Goal: Navigation & Orientation: Understand site structure

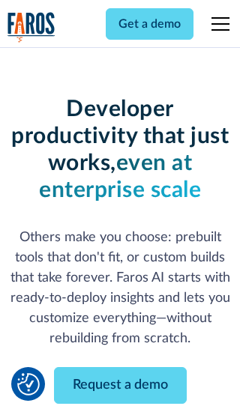
scroll to position [180, 0]
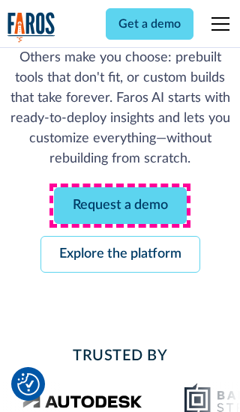
click at [120, 205] on link "Request a demo" at bounding box center [120, 205] width 133 height 37
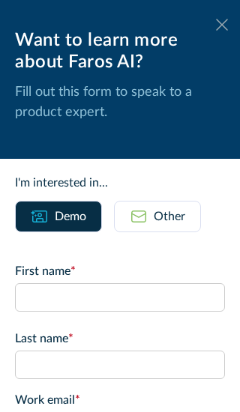
click at [222, 25] on icon at bounding box center [222, 24] width 12 height 11
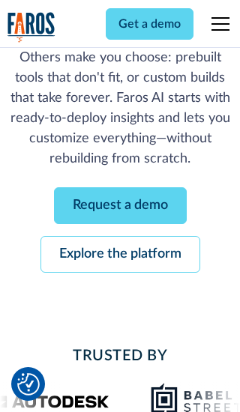
scroll to position [229, 0]
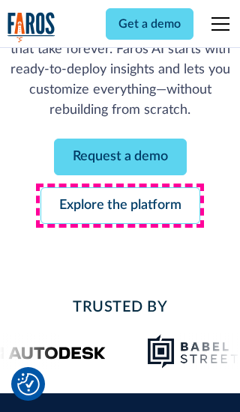
click at [120, 205] on link "Explore the platform" at bounding box center [120, 205] width 160 height 37
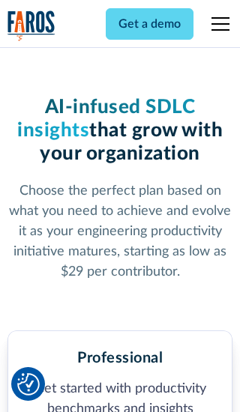
scroll to position [2322, 0]
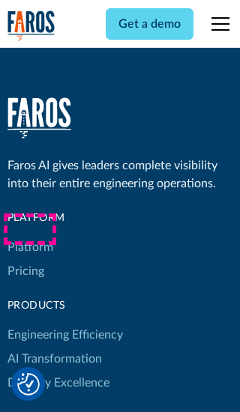
click at [29, 235] on link "Platform" at bounding box center [30, 247] width 46 height 24
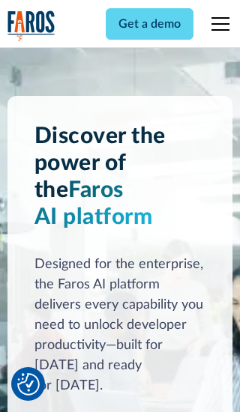
scroll to position [11735, 0]
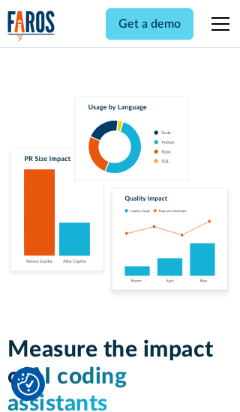
scroll to position [9262, 0]
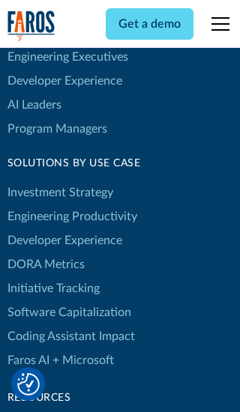
click at [45, 252] on link "DORA Metrics" at bounding box center [45, 264] width 77 height 24
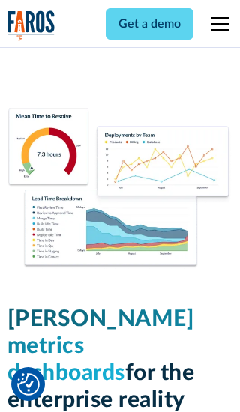
scroll to position [6560, 0]
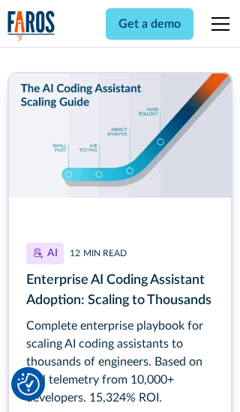
scroll to position [6723, 0]
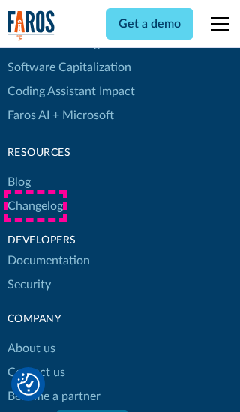
click at [34, 206] on link "Changelog" at bounding box center [34, 206] width 55 height 24
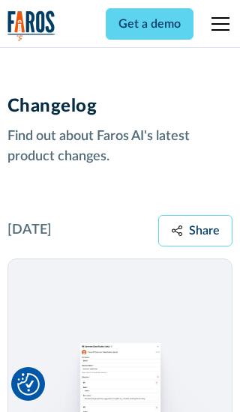
scroll to position [18096, 0]
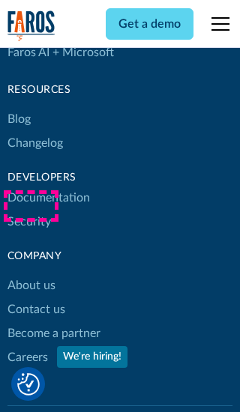
click at [31, 273] on link "About us" at bounding box center [31, 285] width 48 height 24
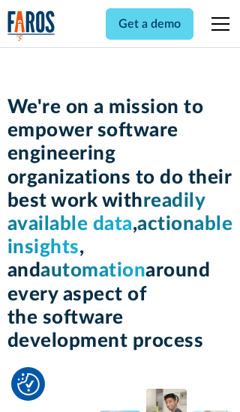
scroll to position [5166, 0]
